Goal: Task Accomplishment & Management: Complete application form

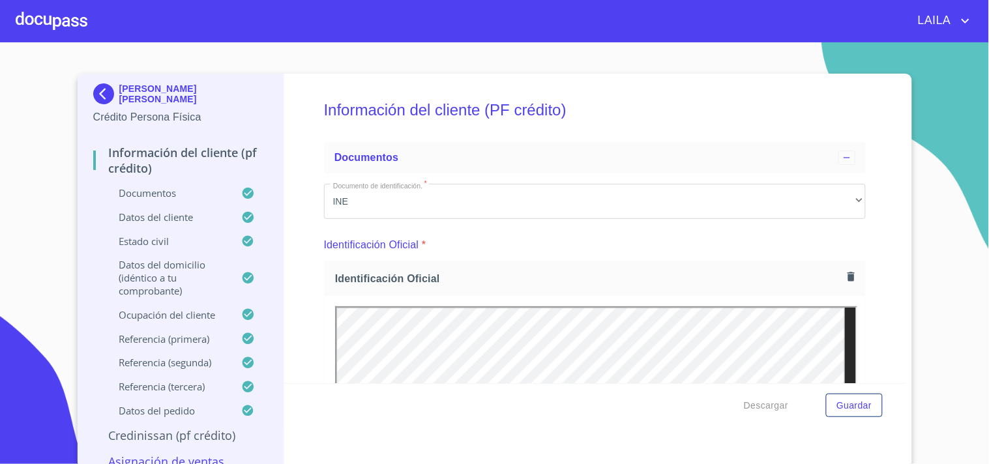
scroll to position [5299, 0]
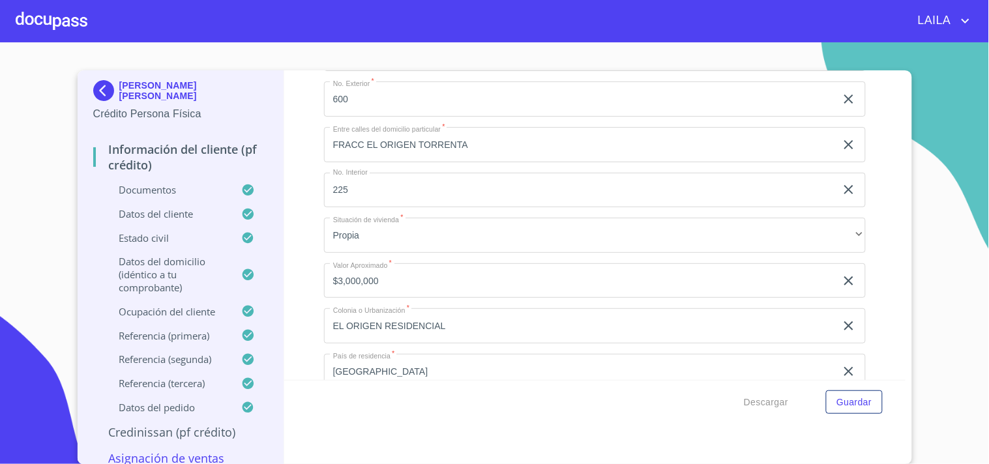
click at [100, 91] on img at bounding box center [106, 90] width 26 height 21
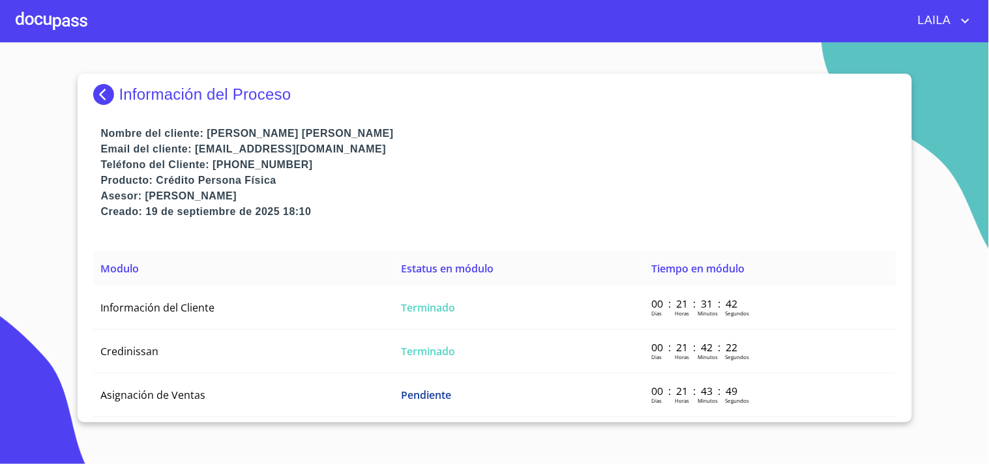
click at [53, 18] on div at bounding box center [52, 21] width 72 height 42
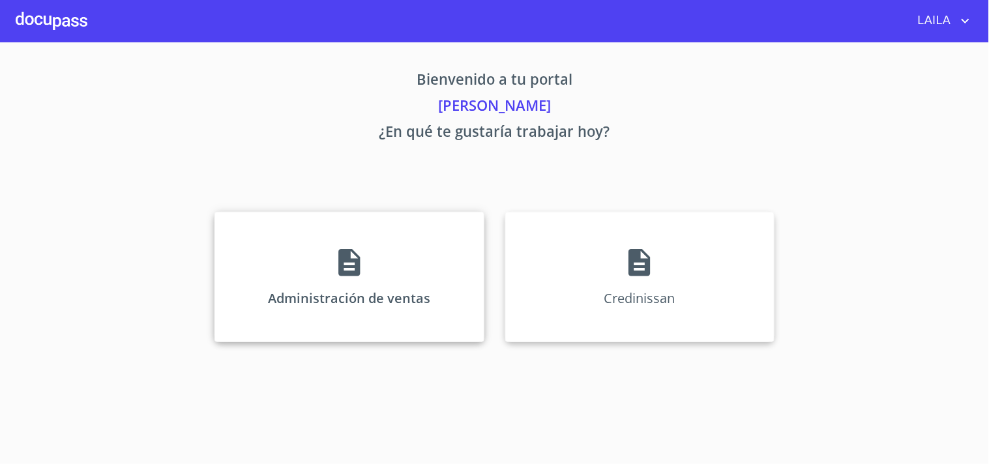
click at [343, 278] on div "Administración de ventas" at bounding box center [348, 277] width 269 height 130
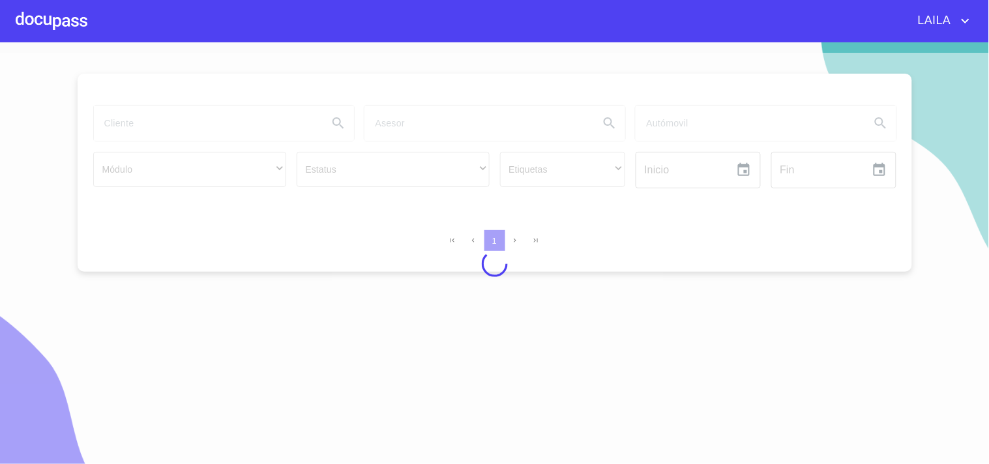
click at [158, 102] on div at bounding box center [494, 264] width 989 height 422
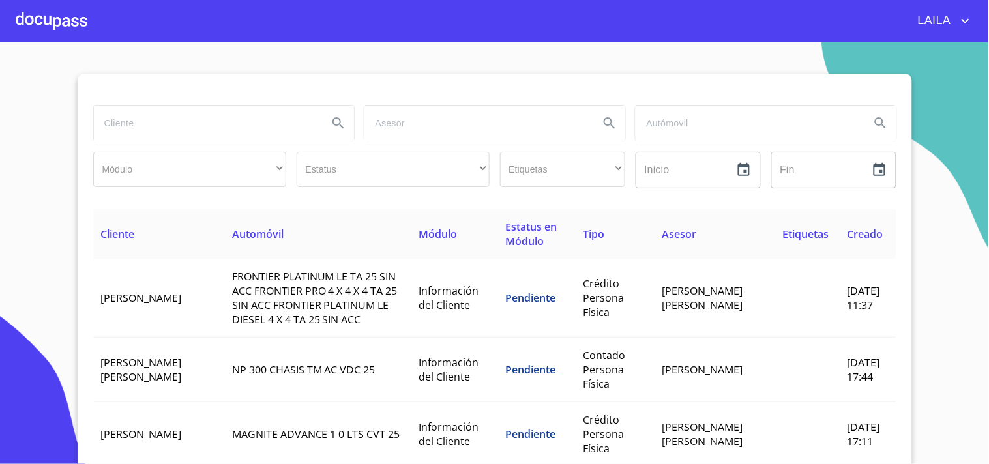
click at [144, 113] on input "search" at bounding box center [206, 123] width 224 height 35
type input "[PERSON_NAME]"
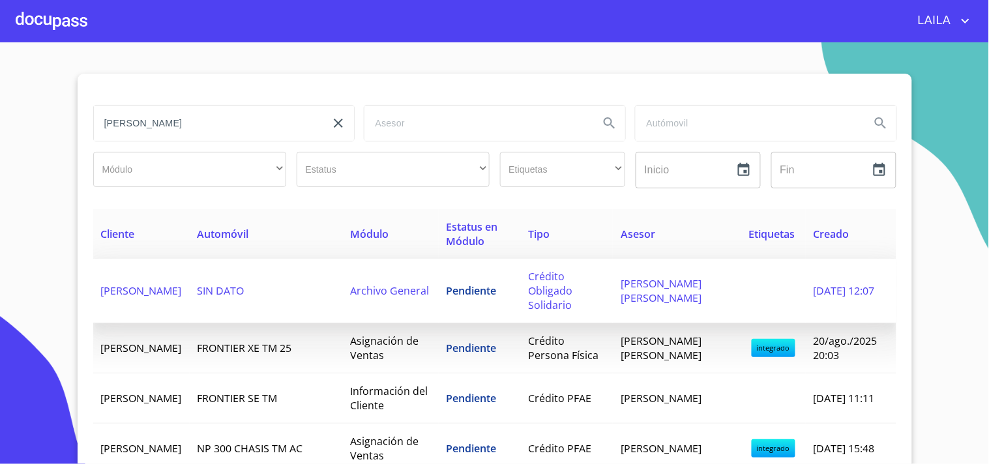
click at [177, 288] on td "[PERSON_NAME]" at bounding box center [141, 291] width 96 height 65
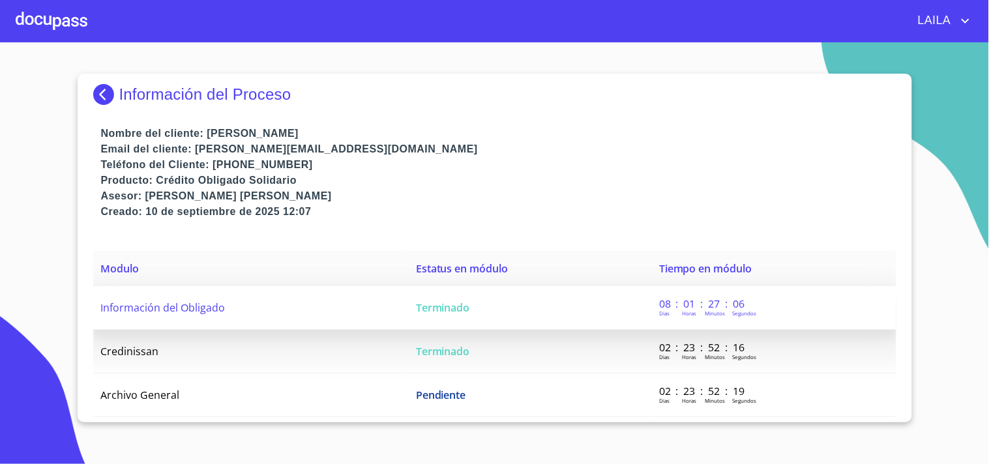
click at [173, 312] on span "Información del Obligado" at bounding box center [163, 307] width 124 height 14
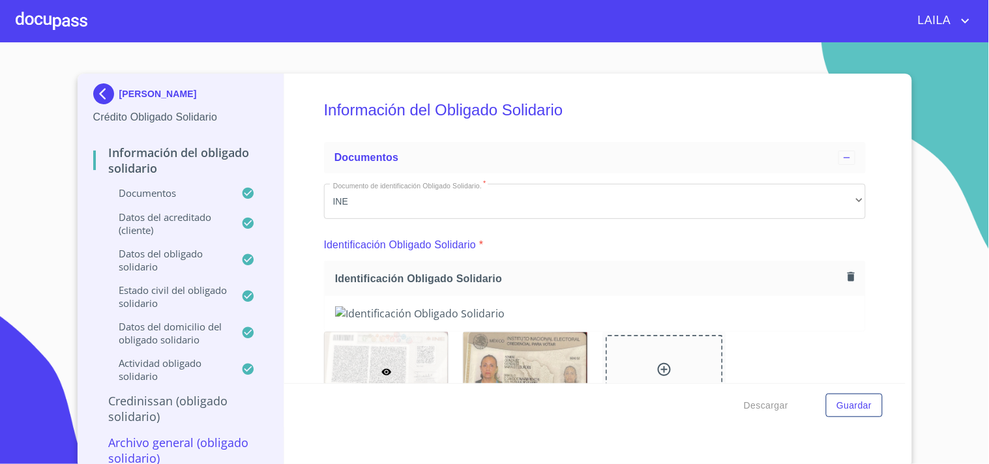
click at [886, 375] on div "Información del Obligado Solidario Documentos Documento de identificación Oblig…" at bounding box center [594, 229] width 621 height 310
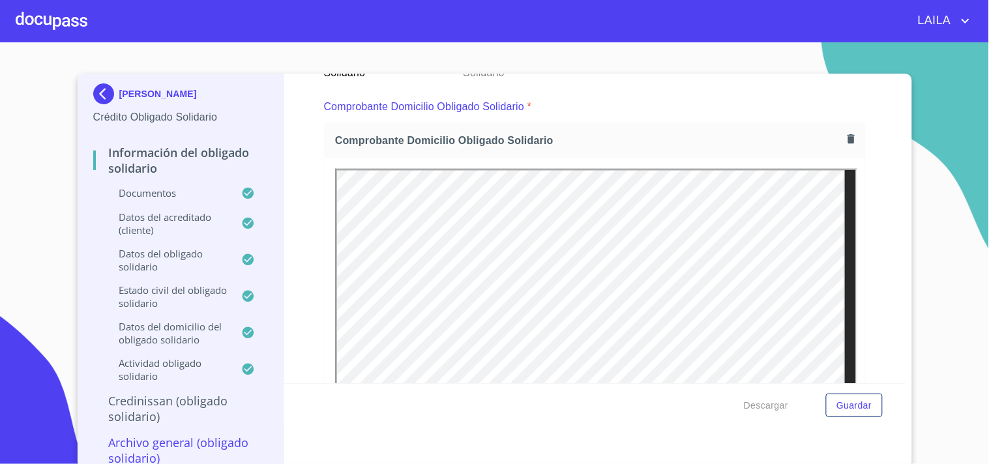
click at [497, 44] on div at bounding box center [525, 4] width 124 height 79
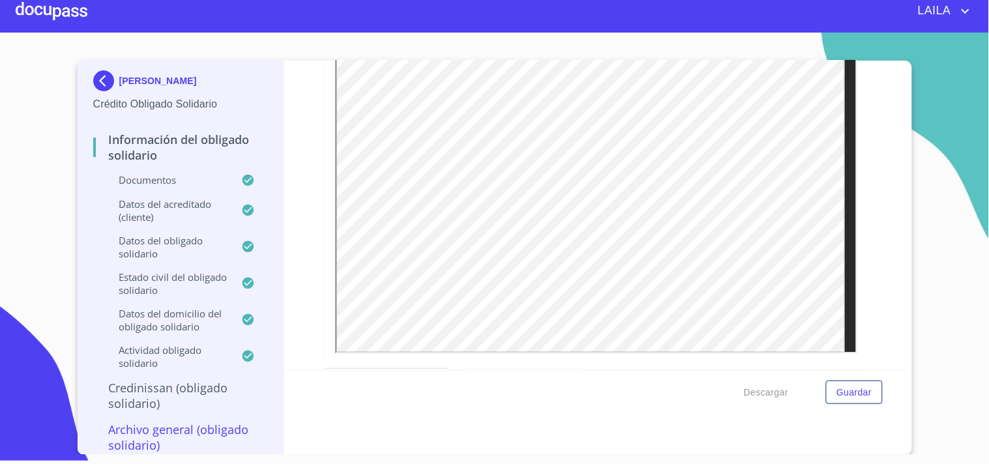
scroll to position [542, 0]
click at [901, 68] on div "[PERSON_NAME] Crédito Obligado Solidario Información del Obligado Solidario Doc…" at bounding box center [495, 258] width 834 height 394
click at [0, 0] on div at bounding box center [0, 0] width 0 height 0
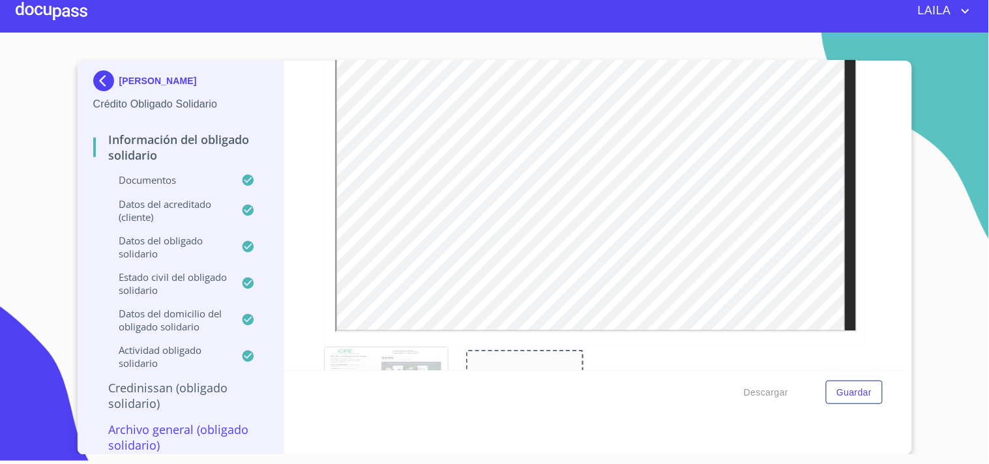
scroll to position [155, 0]
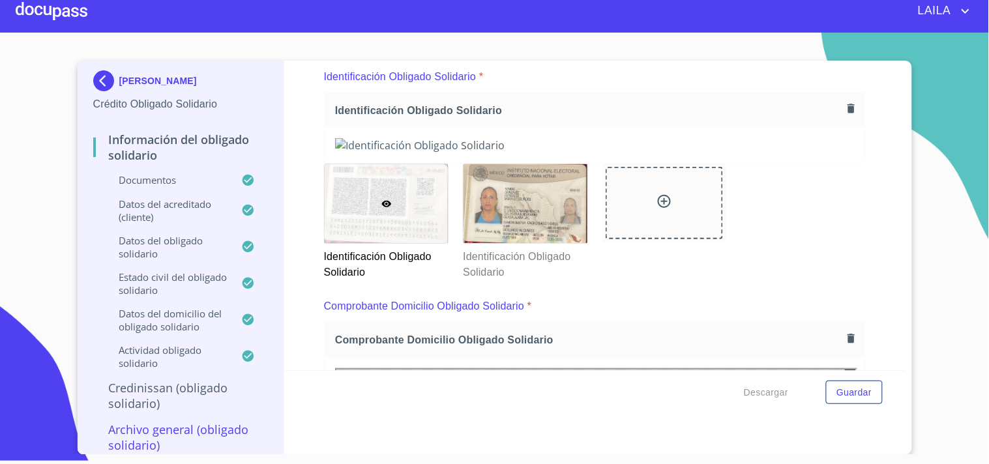
drag, startPoint x: 888, startPoint y: 81, endPoint x: 888, endPoint y: 72, distance: 8.5
click at [888, 72] on div "Información del Obligado Solidario Documentos Documento de identificación Oblig…" at bounding box center [594, 216] width 621 height 310
click at [843, 124] on div "Identificación Obligado Solidario" at bounding box center [595, 110] width 540 height 35
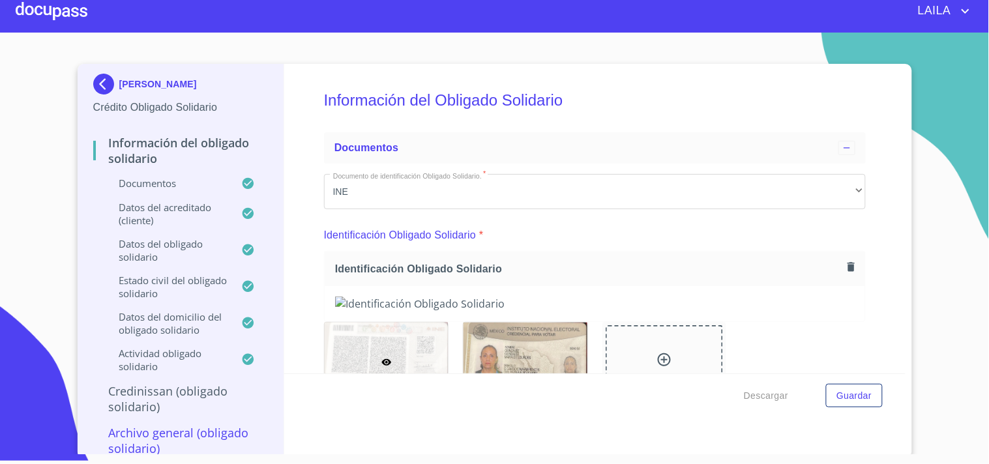
scroll to position [3, 0]
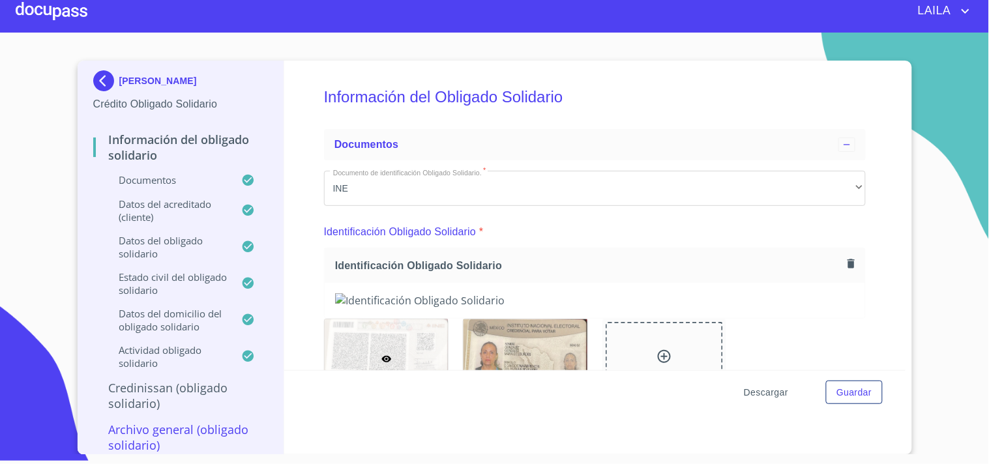
click at [744, 389] on span "Descargar" at bounding box center [766, 393] width 44 height 16
click at [900, 206] on div "[PERSON_NAME] Crédito Obligado Solidario Información del Obligado Solidario Doc…" at bounding box center [495, 258] width 834 height 394
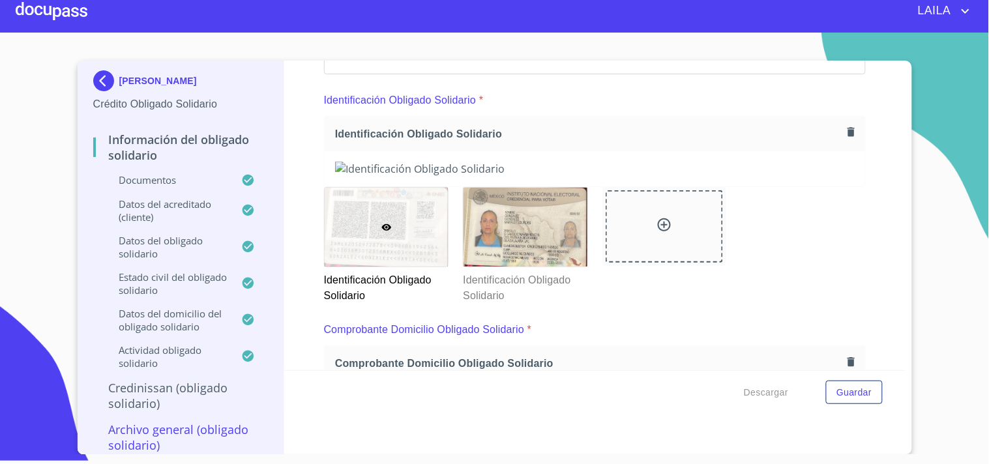
scroll to position [161, 0]
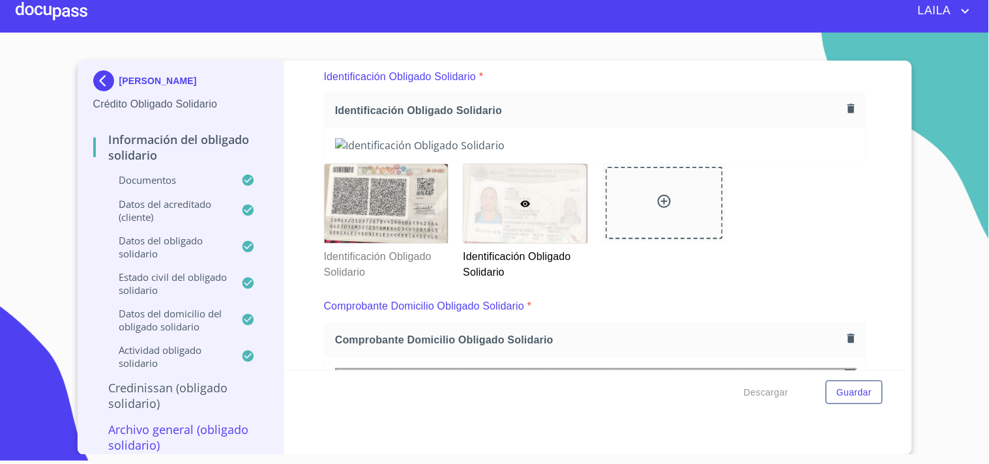
click at [660, 153] on img at bounding box center [594, 145] width 519 height 14
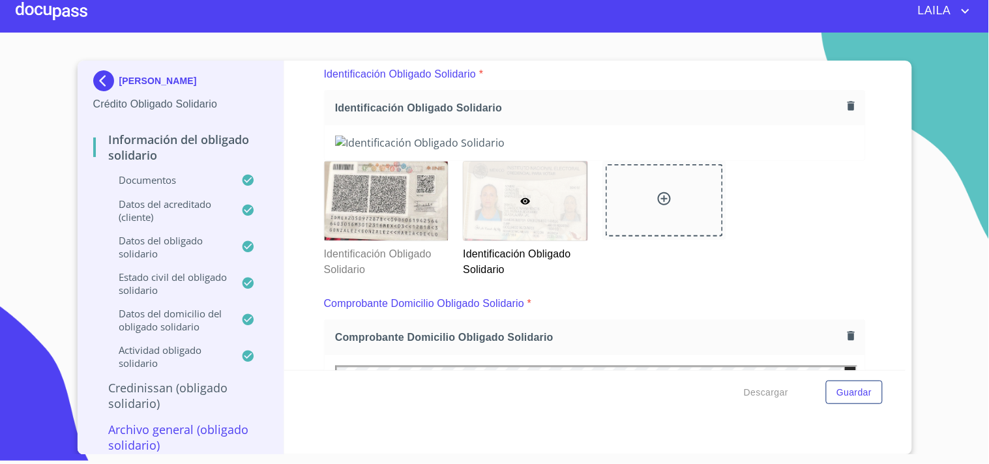
scroll to position [141, 0]
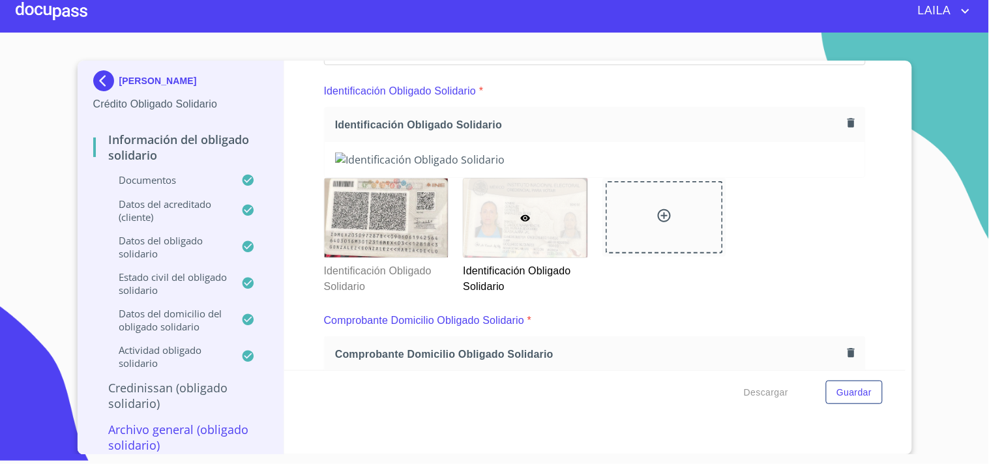
click at [362, 126] on span "Identificación Obligado Solidario" at bounding box center [588, 125] width 507 height 14
click at [361, 90] on p "Identificación Obligado Solidario" at bounding box center [400, 91] width 153 height 16
click at [670, 167] on img at bounding box center [594, 160] width 519 height 14
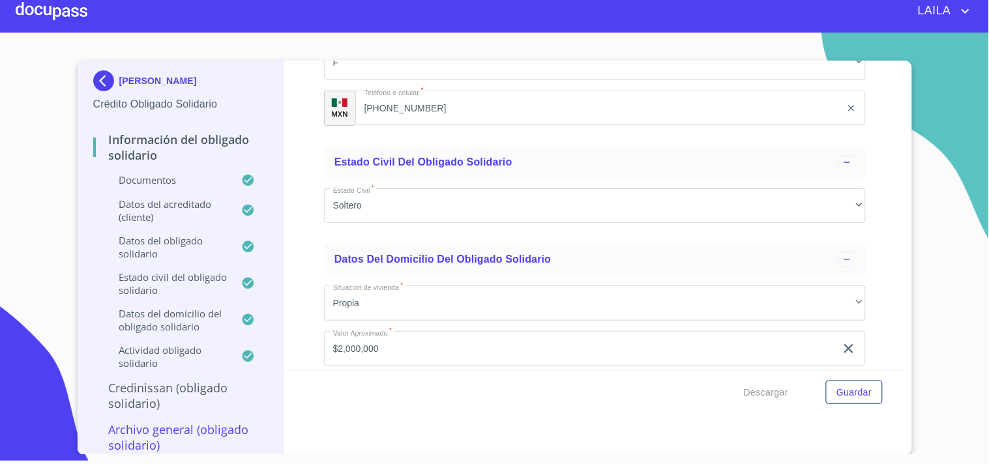
scroll to position [3781, 0]
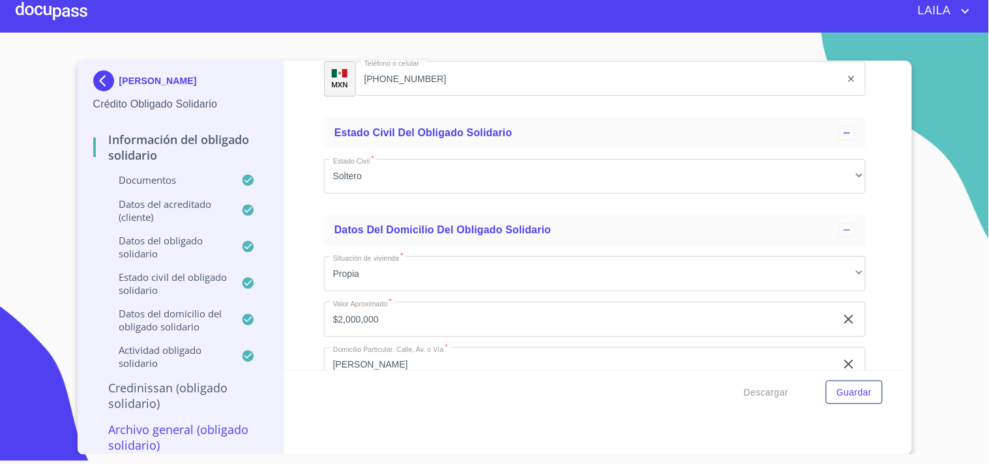
click at [929, 1] on span "LAILA" at bounding box center [933, 11] width 50 height 21
click at [917, 48] on div at bounding box center [494, 232] width 989 height 464
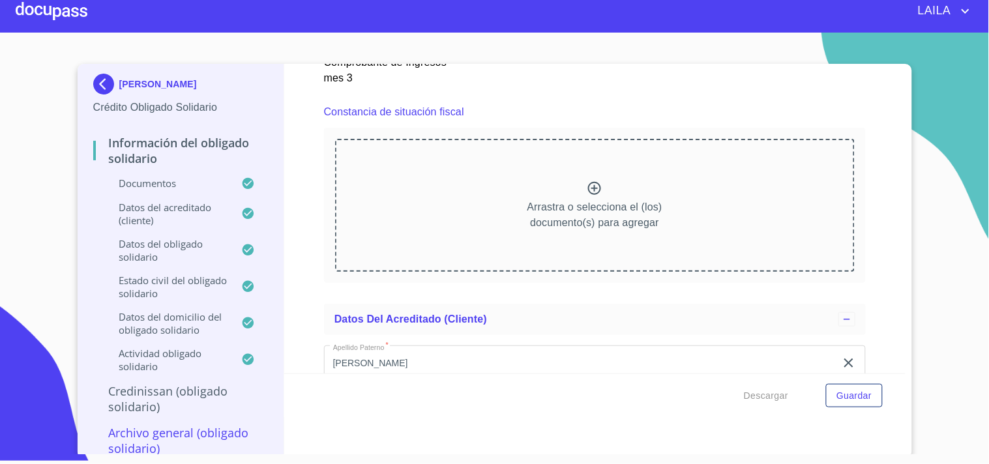
scroll to position [2558, 0]
